Goal: Find specific page/section: Find specific page/section

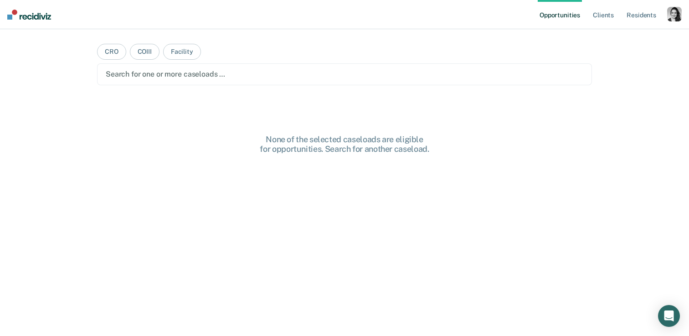
click at [676, 16] on div "button" at bounding box center [674, 14] width 15 height 15
click at [610, 33] on link "Profile" at bounding box center [637, 37] width 73 height 8
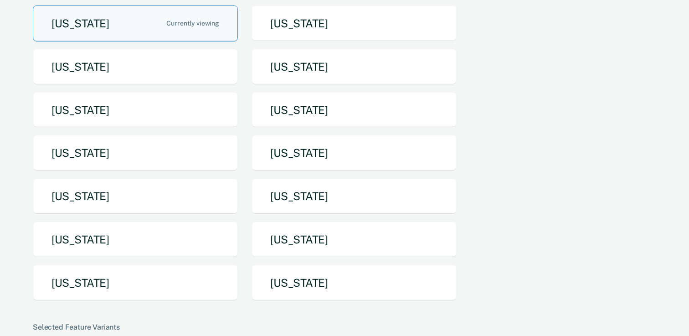
scroll to position [112, 0]
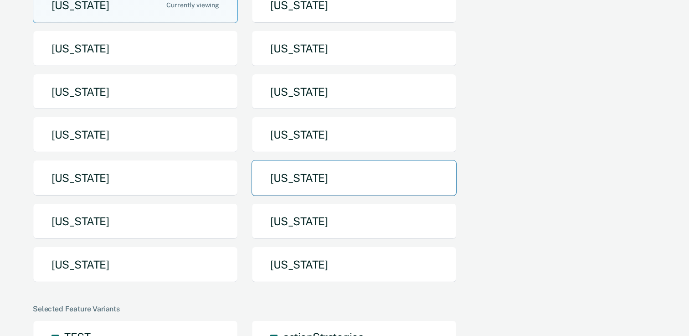
click at [326, 180] on button "North Dakota" at bounding box center [353, 178] width 205 height 36
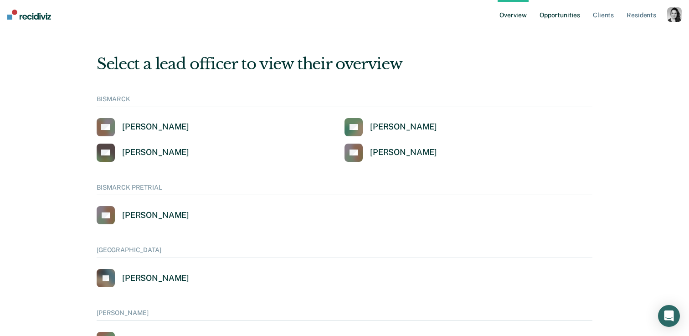
click at [568, 15] on link "Opportunities" at bounding box center [560, 14] width 44 height 29
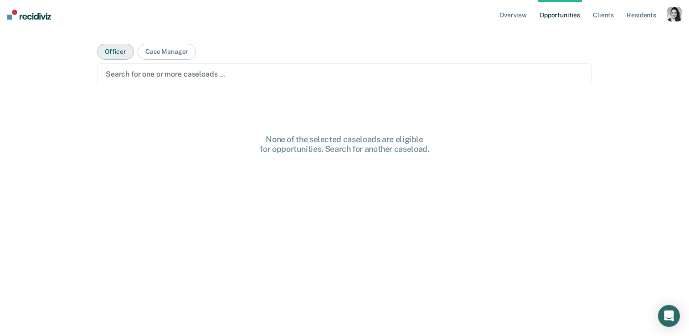
click at [113, 53] on button "Officer" at bounding box center [115, 52] width 37 height 16
